Goal: Find specific page/section: Find specific page/section

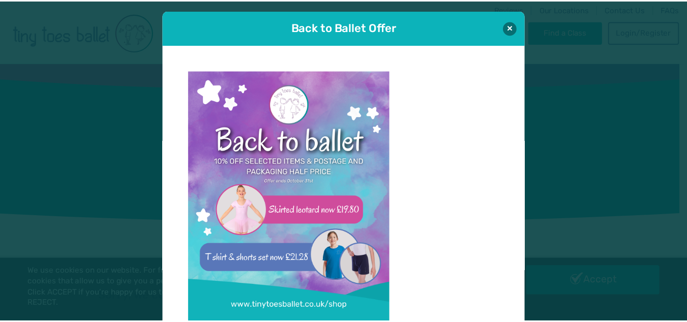
scroll to position [10, 0]
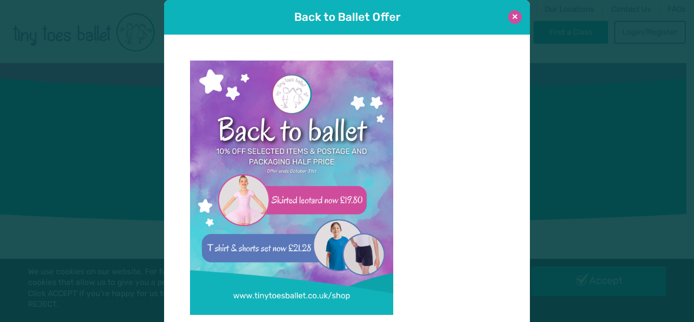
click at [514, 14] on button at bounding box center [515, 17] width 14 height 14
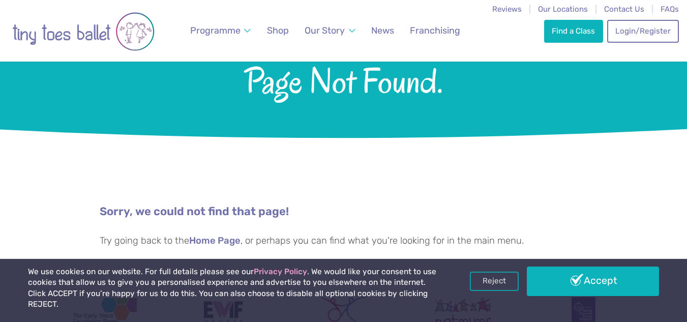
scroll to position [0, 0]
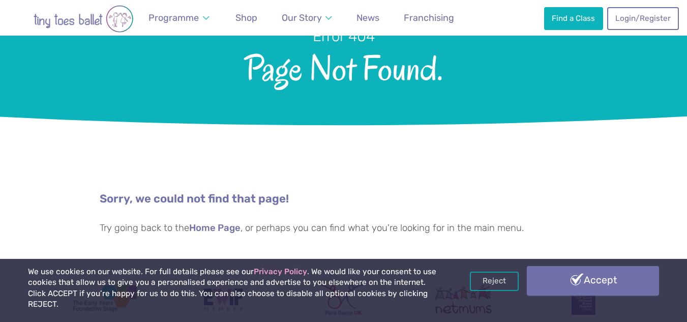
scroll to position [102, 0]
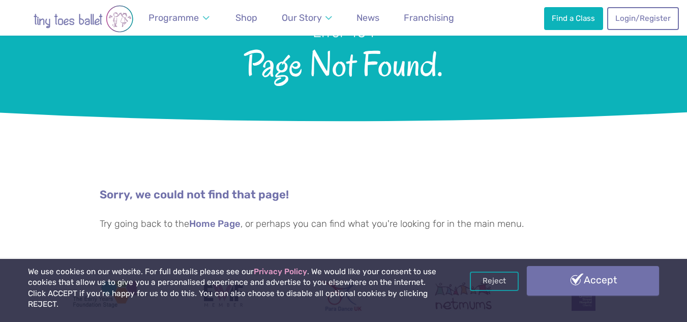
click at [602, 295] on link "Accept" at bounding box center [593, 280] width 133 height 29
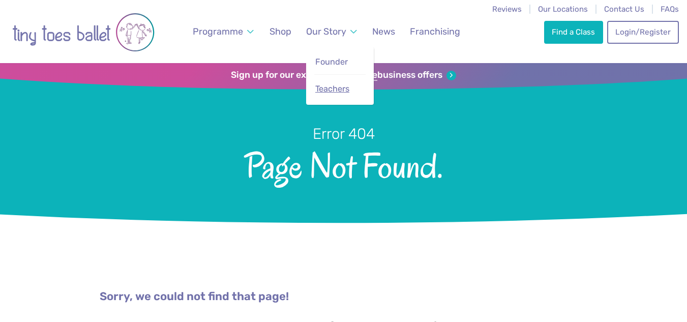
click at [339, 90] on span "Teachers" at bounding box center [332, 89] width 34 height 10
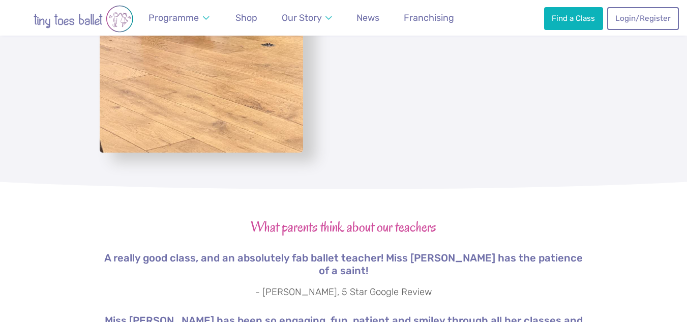
scroll to position [1626, 0]
